Goal: Communication & Community: Share content

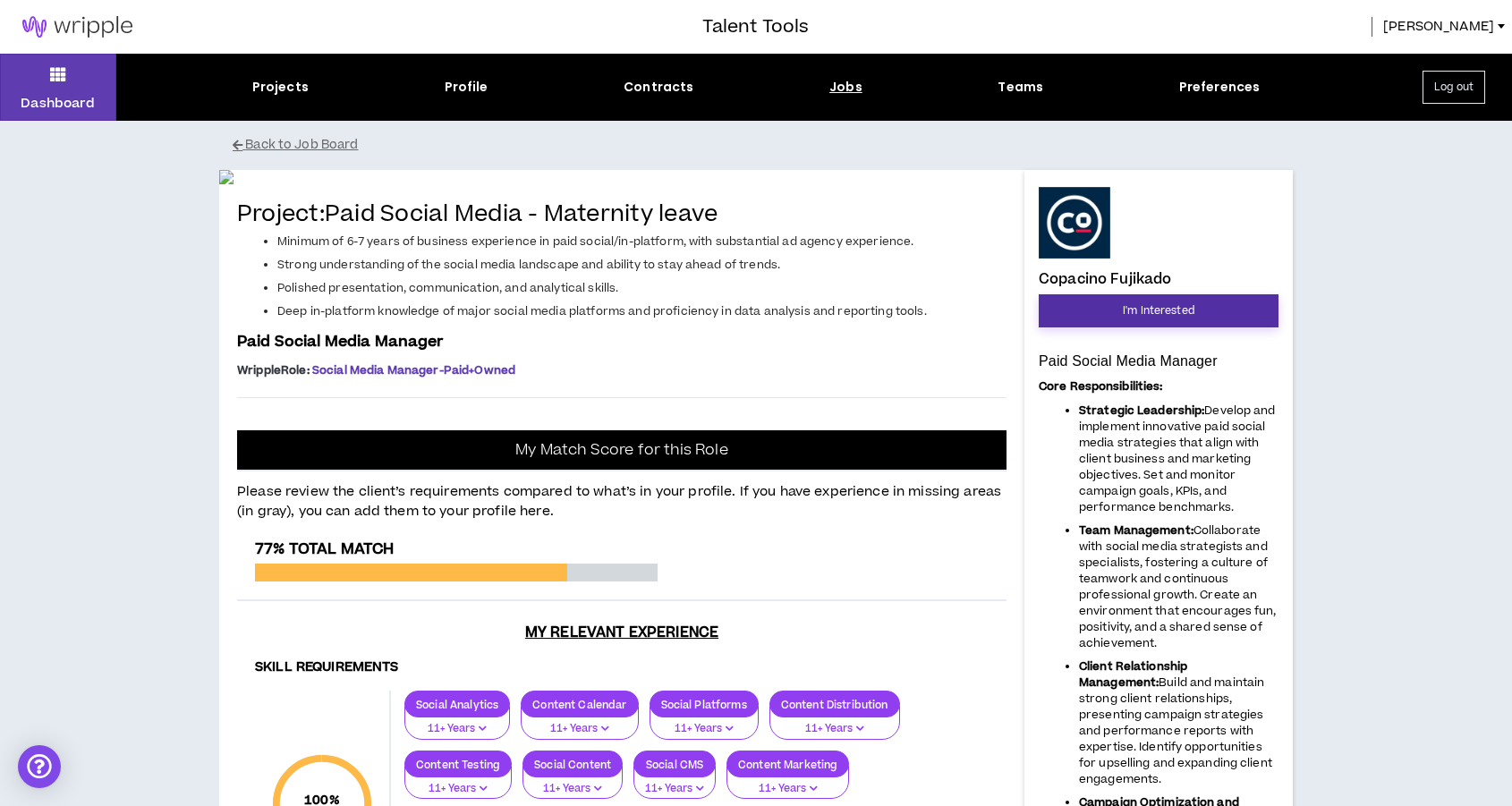
click at [1171, 308] on span "I'm Interested" at bounding box center [1158, 311] width 71 height 17
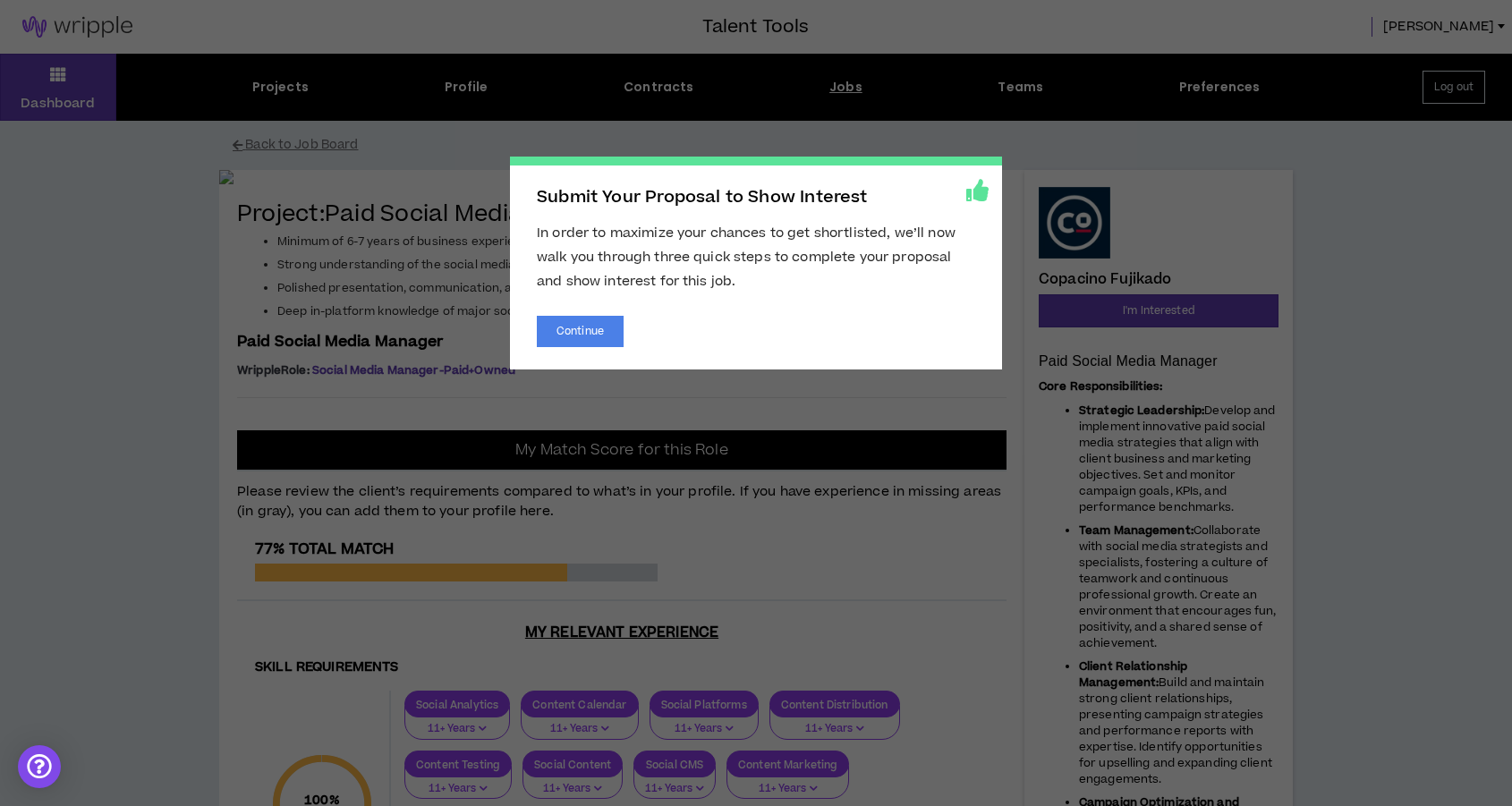
click at [594, 299] on div "Submit Your Proposal to Show Interest In order to maximize your chances to get …" at bounding box center [756, 263] width 492 height 213
click at [596, 318] on button "Continue" at bounding box center [581, 331] width 87 height 31
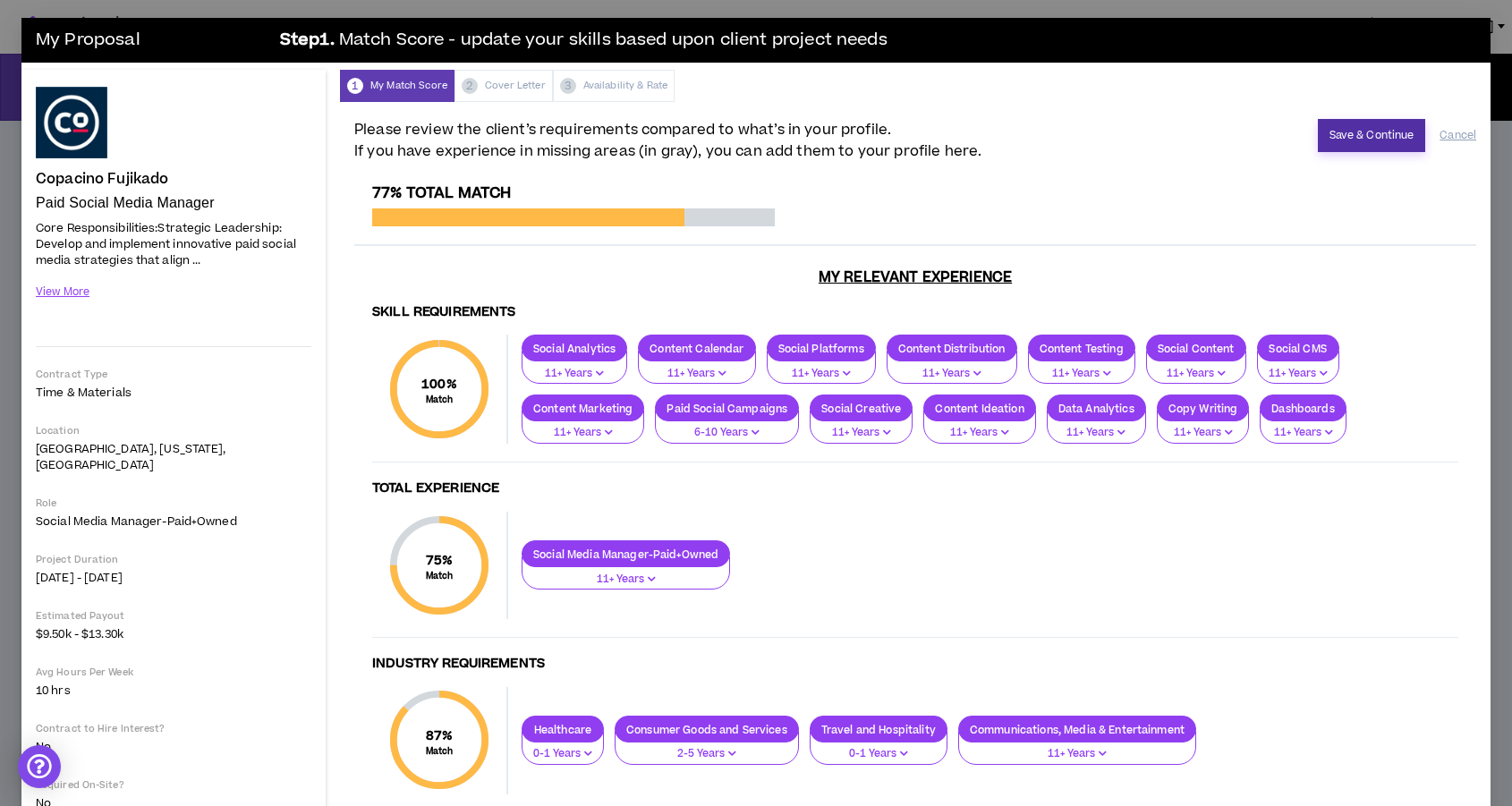
click at [1376, 147] on button "Save & Continue" at bounding box center [1372, 135] width 108 height 33
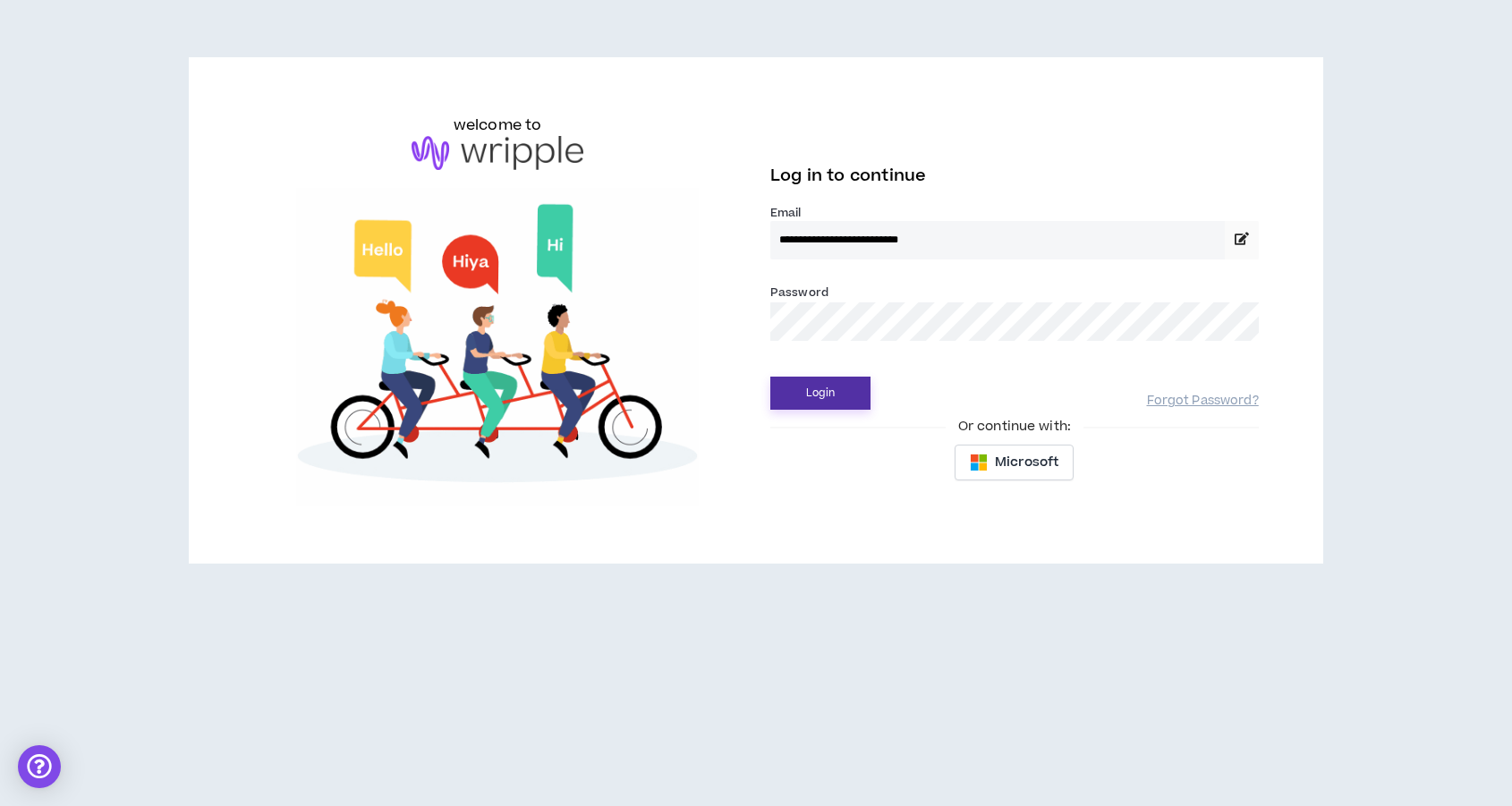
click at [853, 402] on button "Login" at bounding box center [820, 393] width 100 height 33
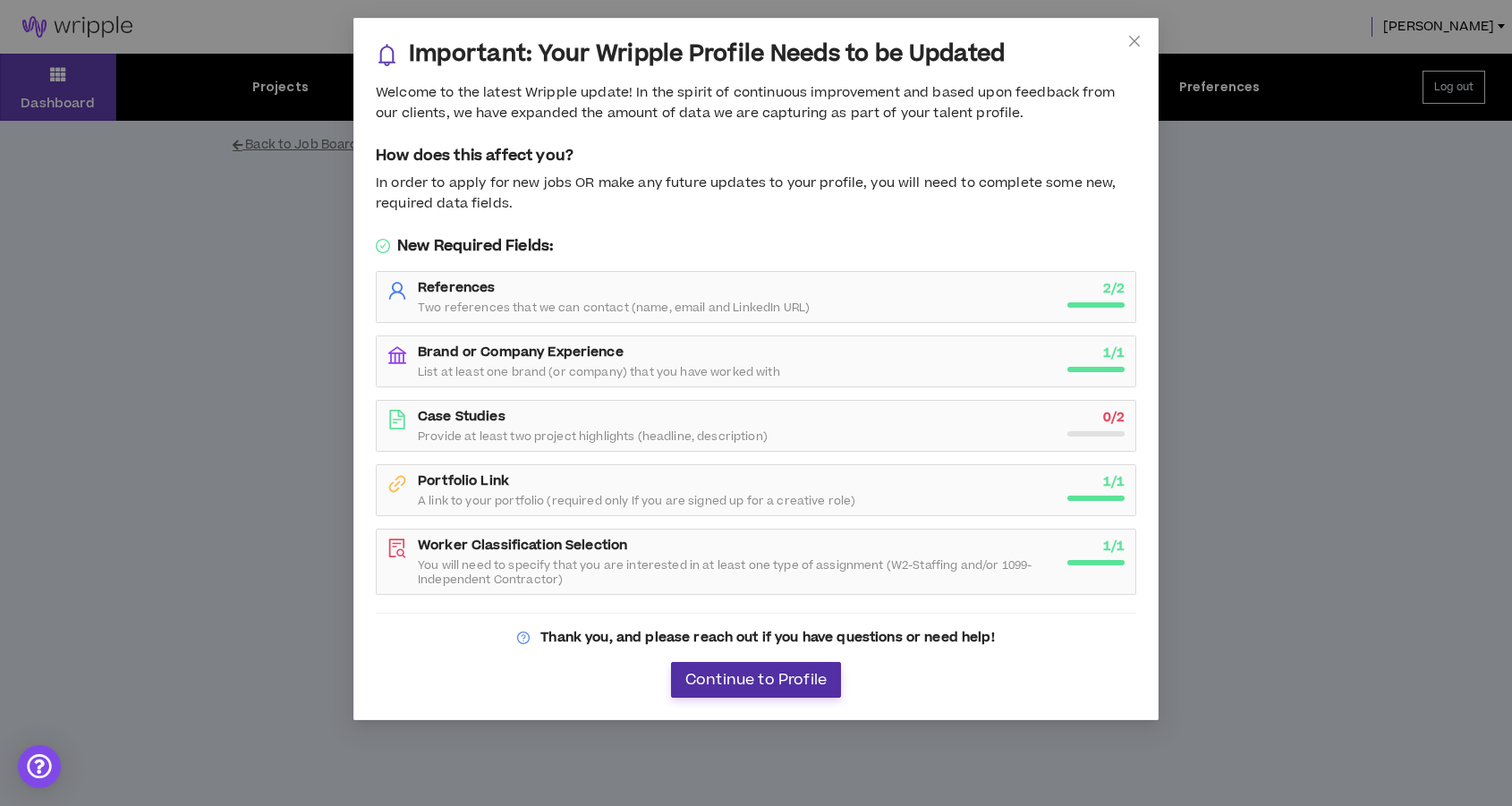
click at [747, 686] on span "Continue to Profile" at bounding box center [756, 680] width 141 height 17
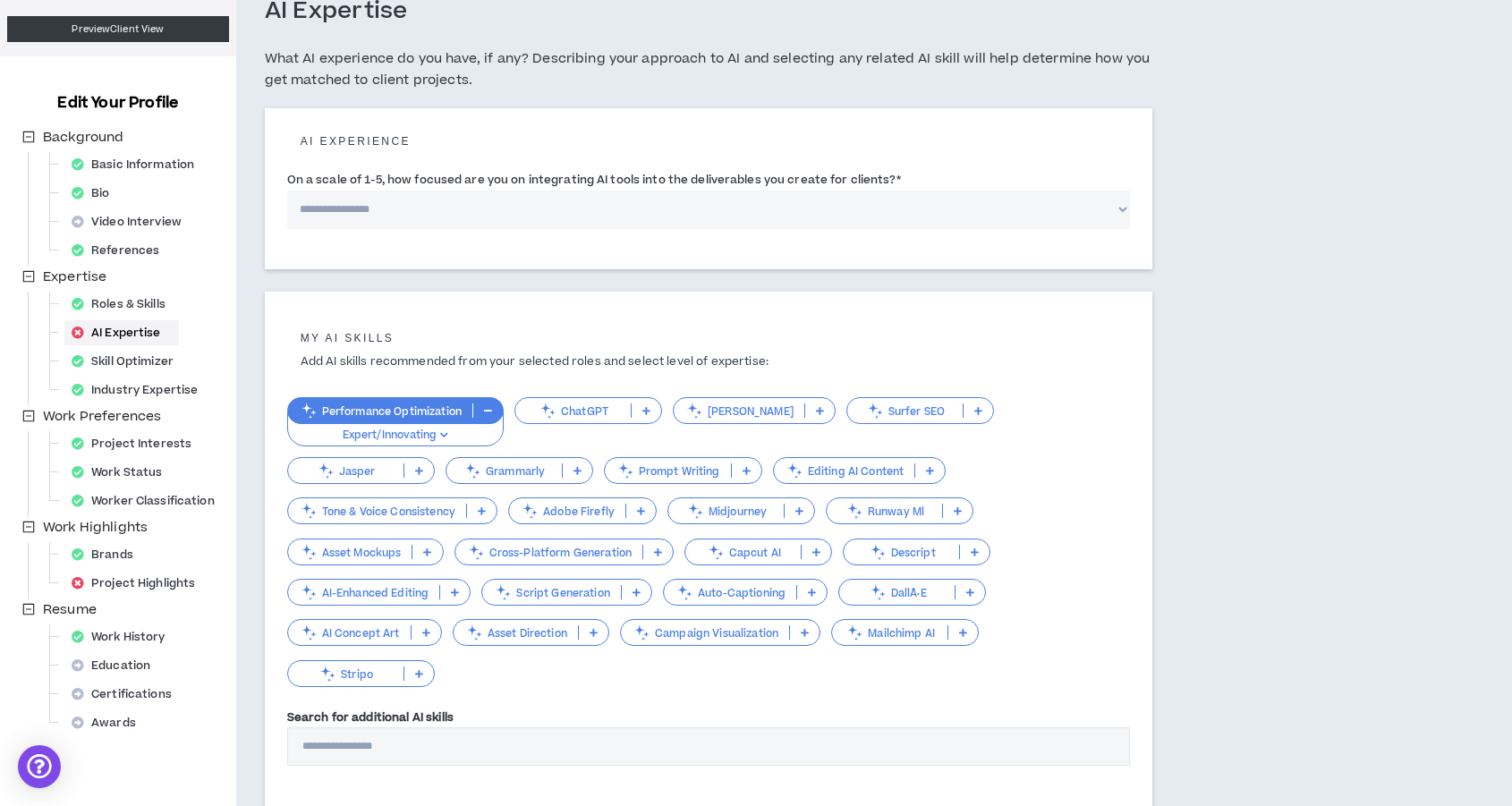
scroll to position [84, 0]
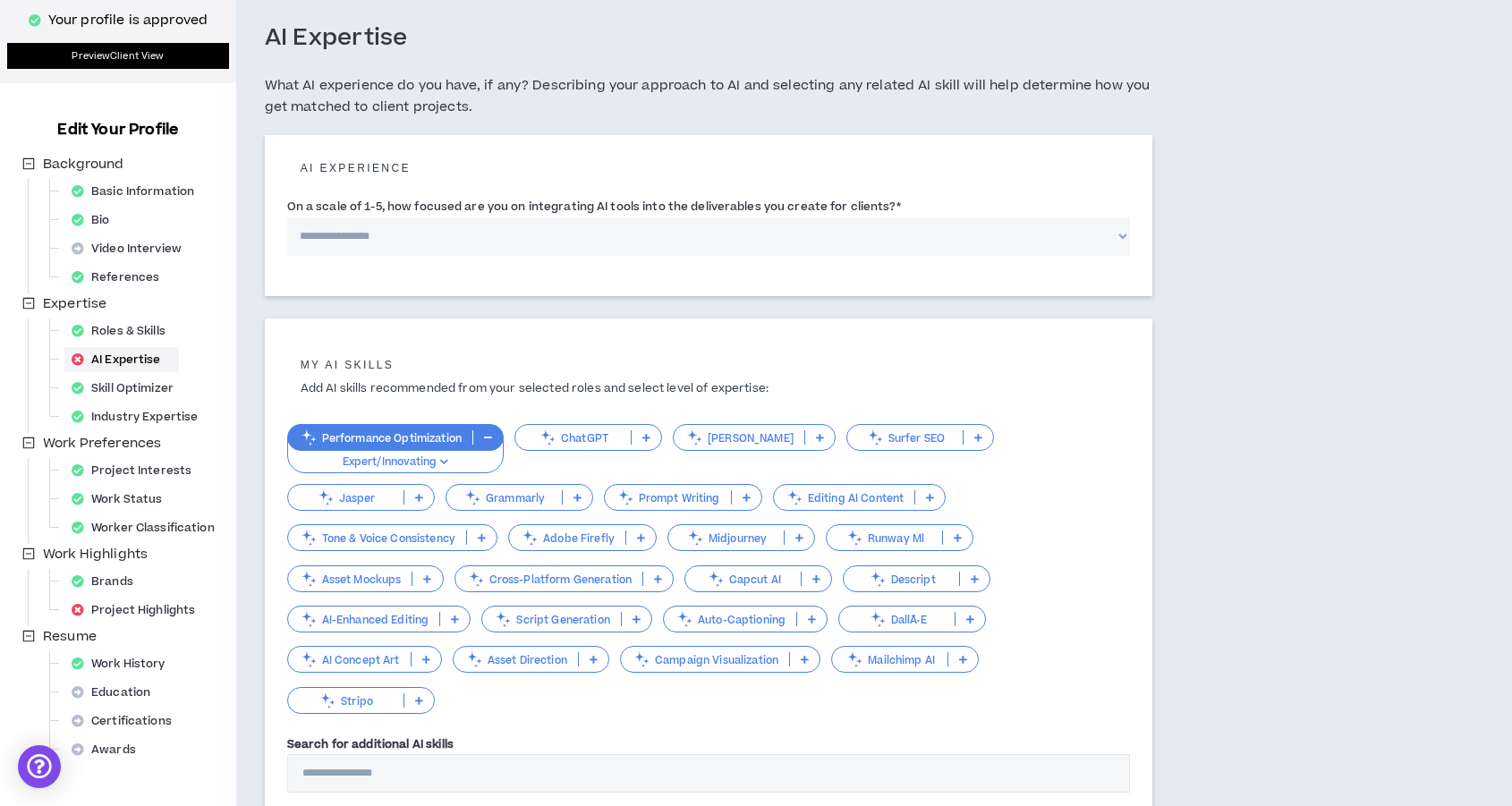
click at [147, 58] on link "Preview Client View" at bounding box center [118, 55] width 222 height 26
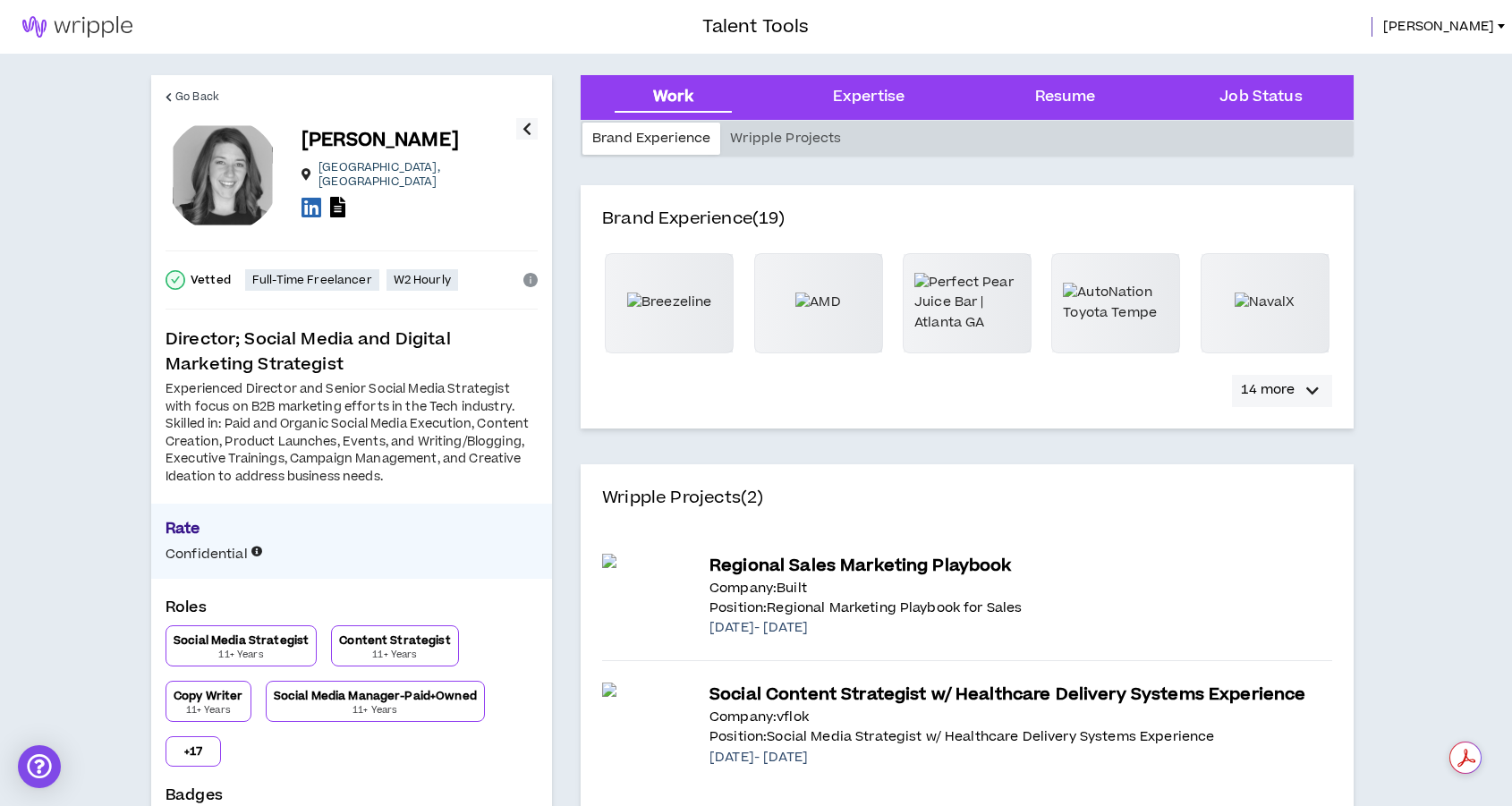
click at [1292, 389] on p "14 more" at bounding box center [1268, 390] width 54 height 19
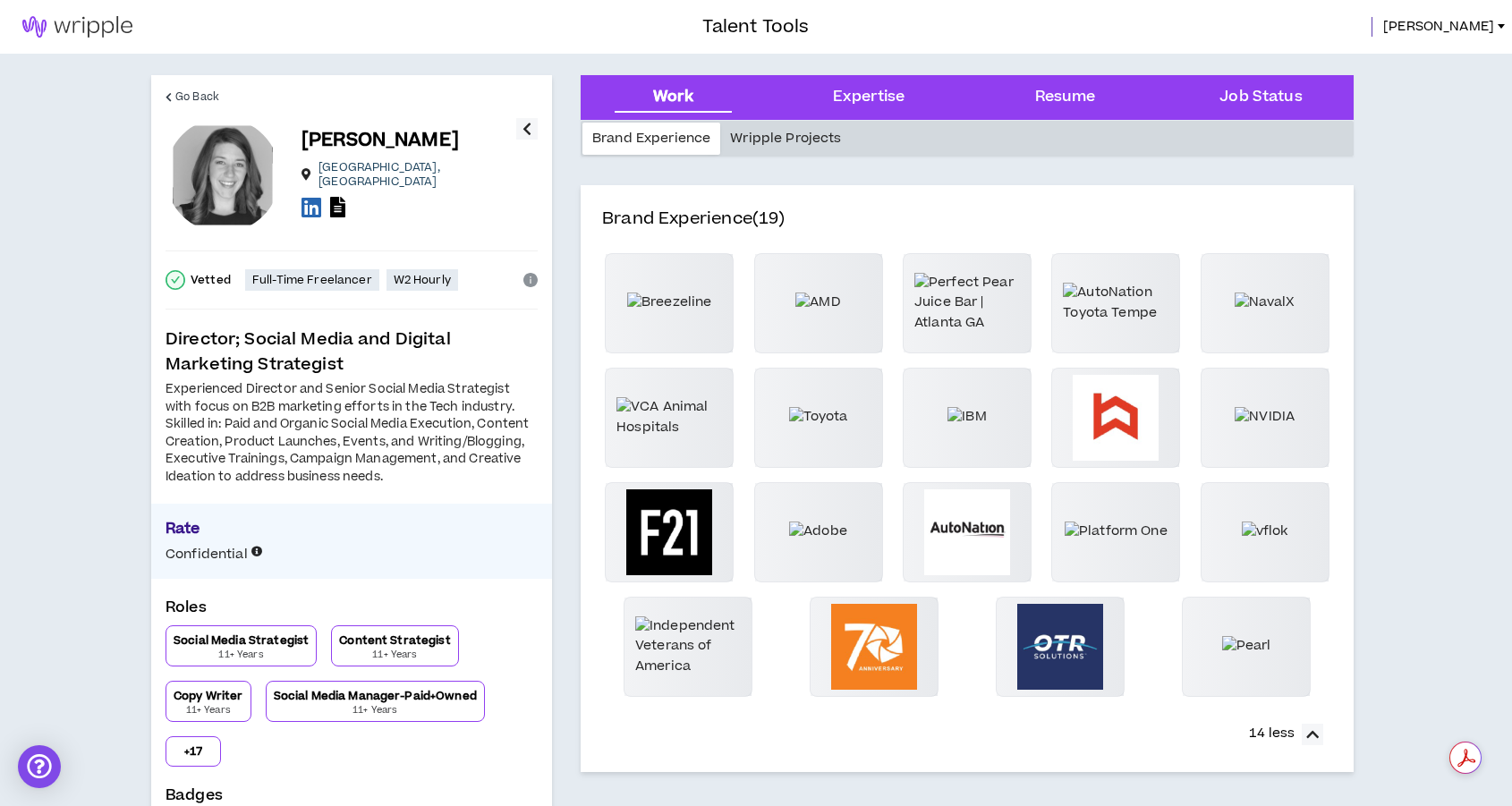
click at [785, 143] on div "Wripple Projects" at bounding box center [785, 138] width 130 height 32
click at [207, 91] on span "Go Back" at bounding box center [196, 98] width 43 height 17
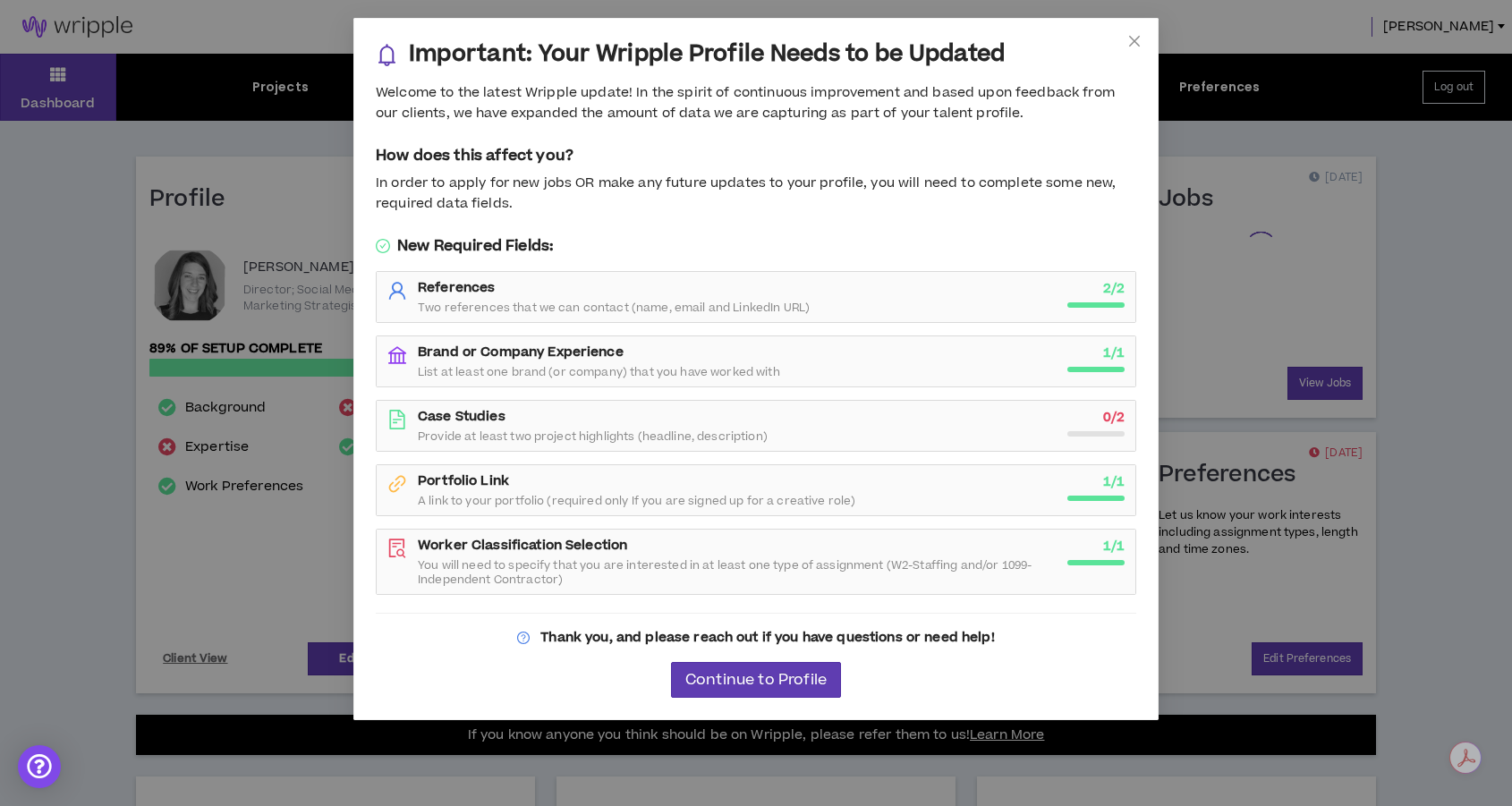
click at [248, 593] on div "Important: Your Wripple Profile Needs to be Updated Welcome to the latest Wripp…" at bounding box center [756, 403] width 1512 height 806
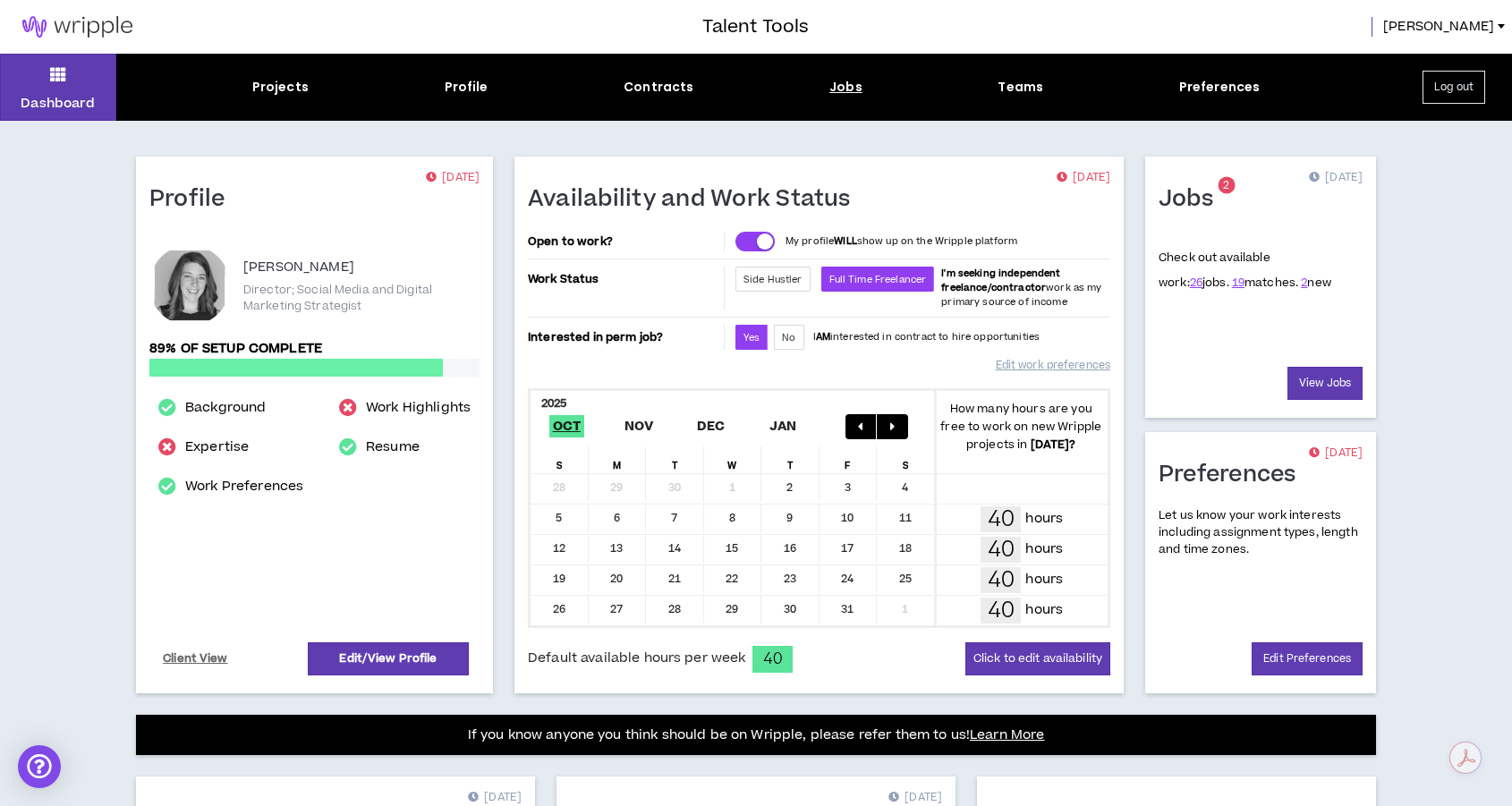
click at [852, 91] on div "Jobs" at bounding box center [845, 87] width 33 height 18
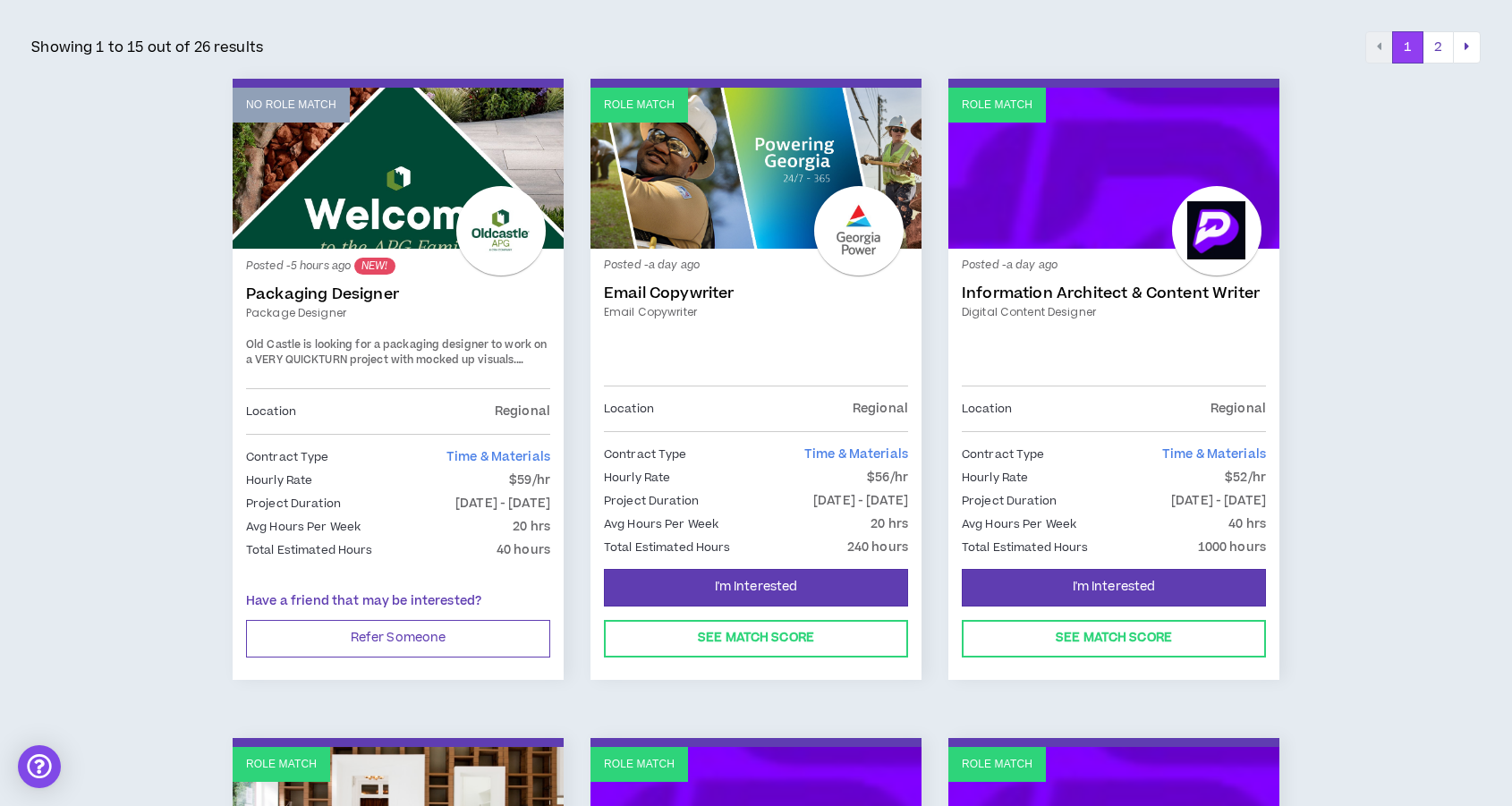
scroll to position [298, 0]
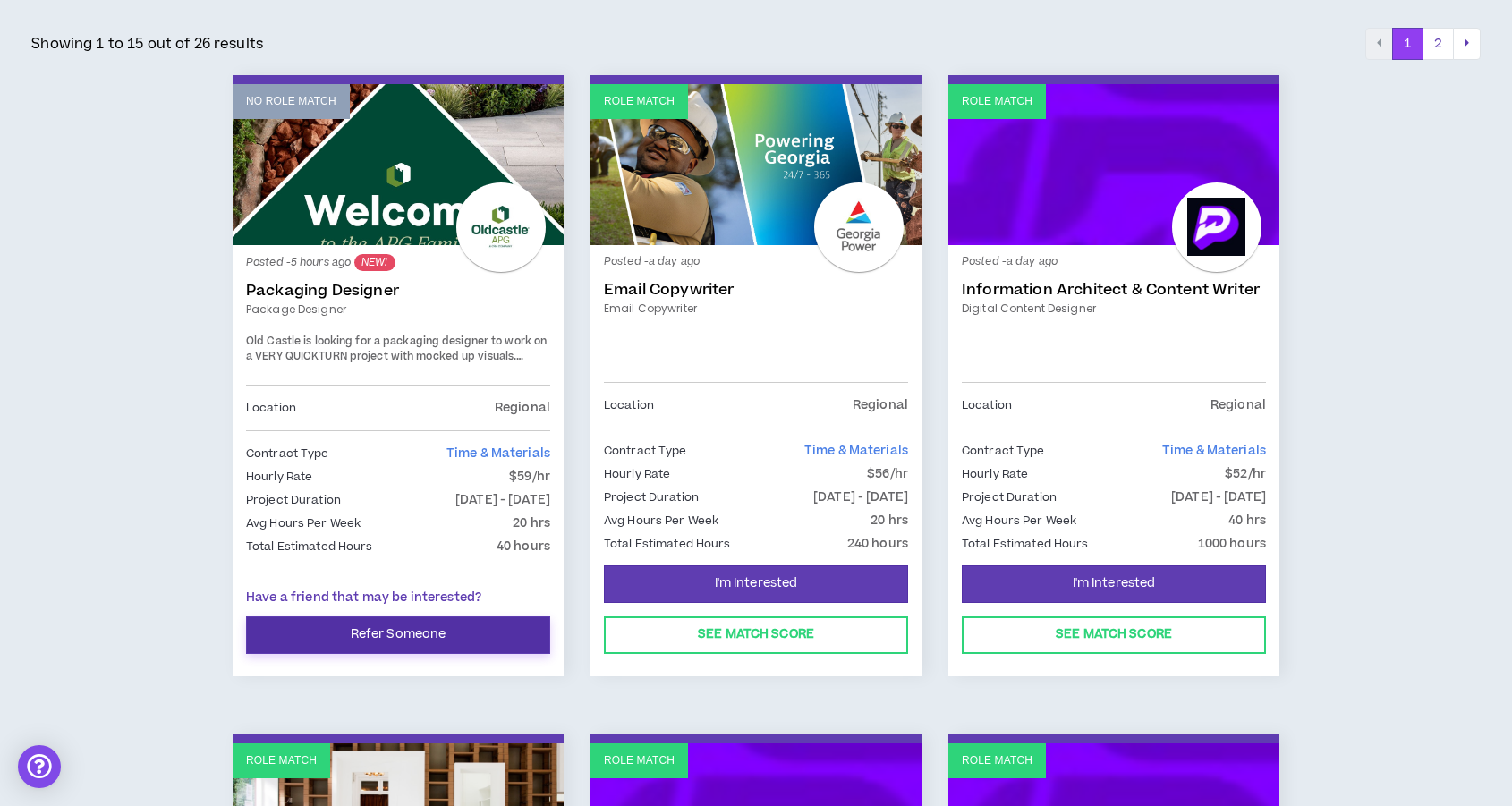
click at [438, 622] on button "Refer Someone" at bounding box center [398, 635] width 304 height 38
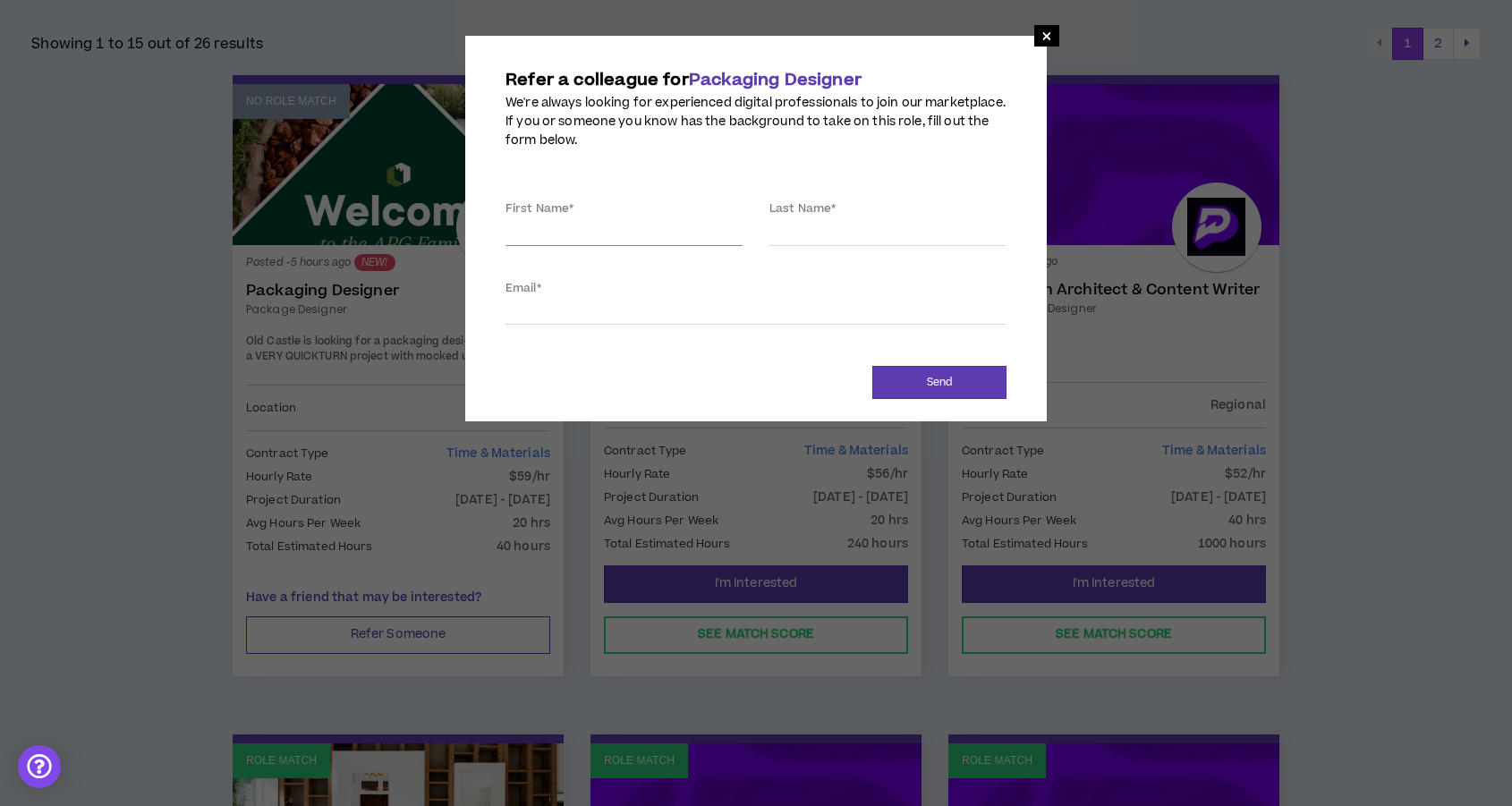
click at [585, 221] on input "First Name *" at bounding box center [623, 233] width 237 height 27
type input "Delvini"
type input "[PERSON_NAME]"
type input "[EMAIL_ADDRESS][DOMAIN_NAME]"
click at [924, 382] on button "Send" at bounding box center [939, 383] width 134 height 33
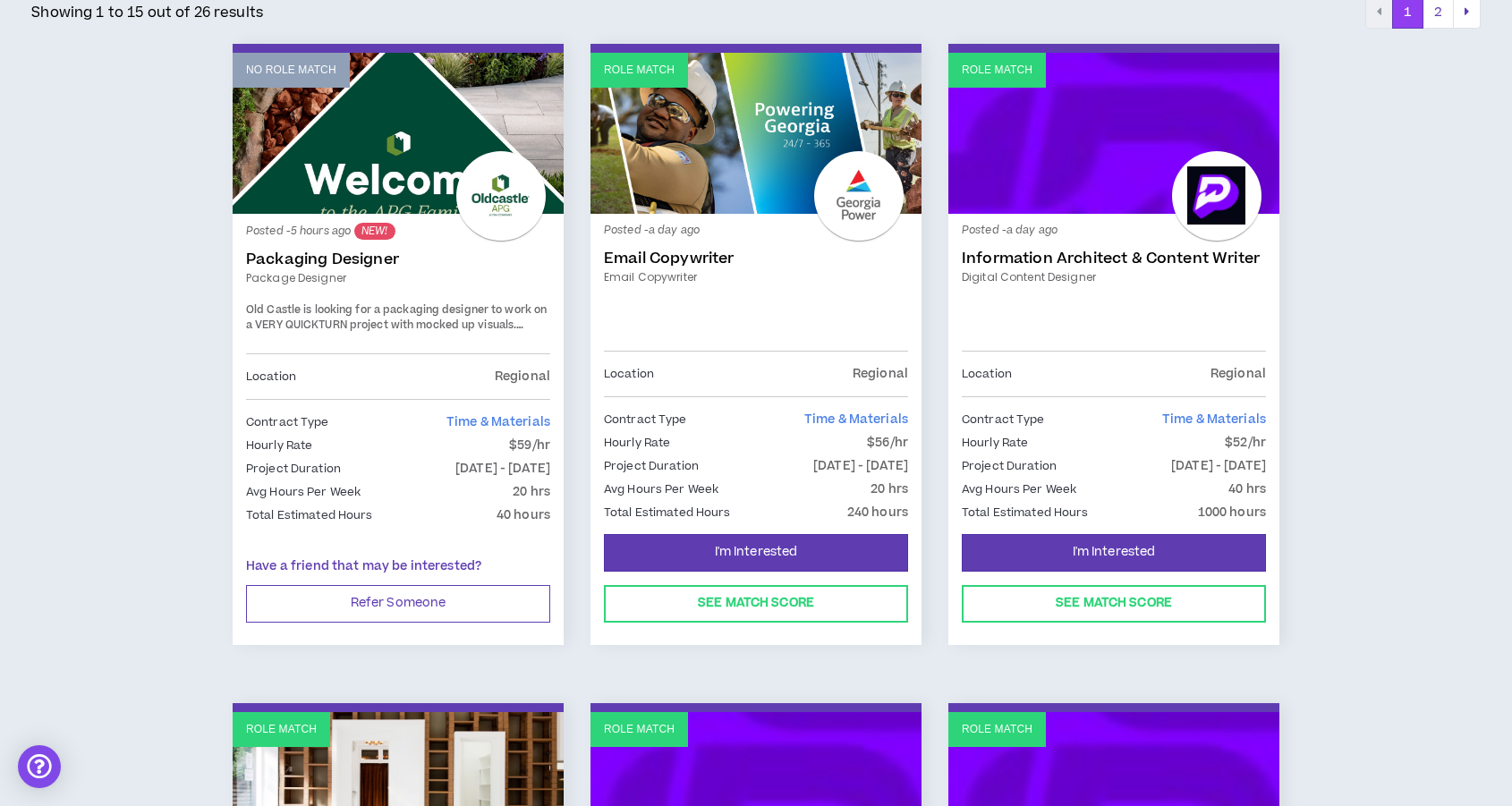
scroll to position [307, 0]
